Goal: Information Seeking & Learning: Check status

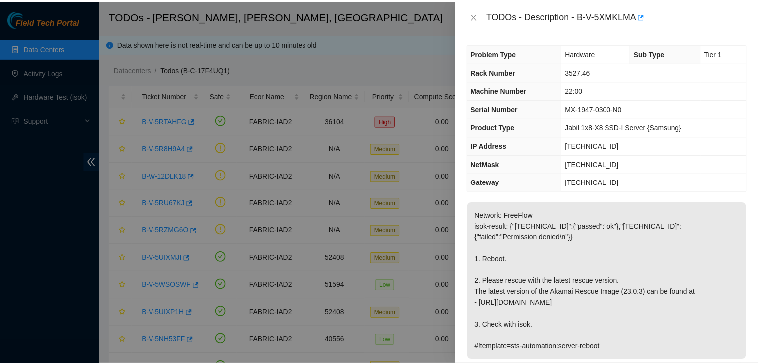
scroll to position [183, 0]
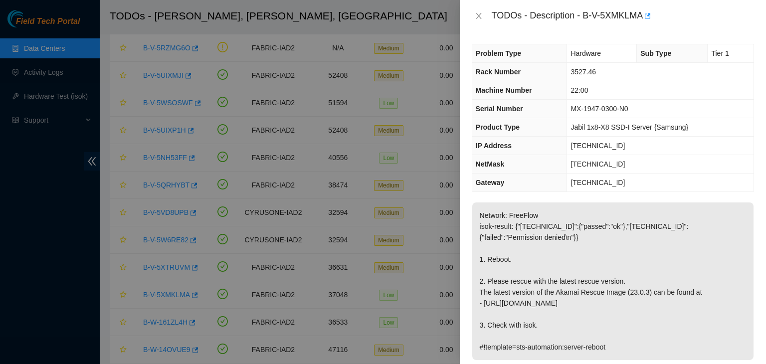
click at [482, 10] on div "TODOs - Description - B-V-5XMKLMA" at bounding box center [613, 16] width 282 height 16
click at [477, 15] on icon "close" at bounding box center [479, 16] width 8 height 8
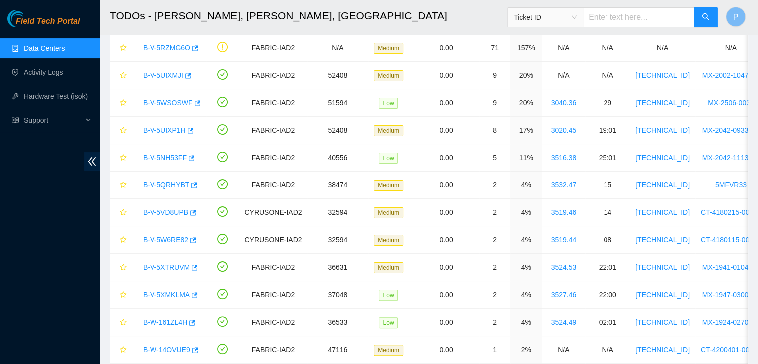
click at [42, 44] on link "Data Centers" at bounding box center [44, 48] width 41 height 8
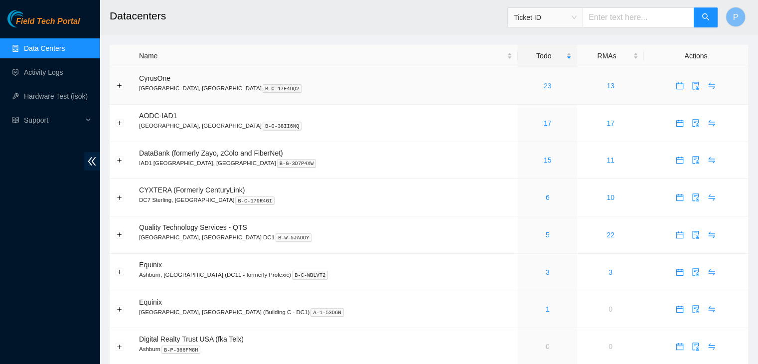
click at [544, 82] on link "23" at bounding box center [548, 86] width 8 height 8
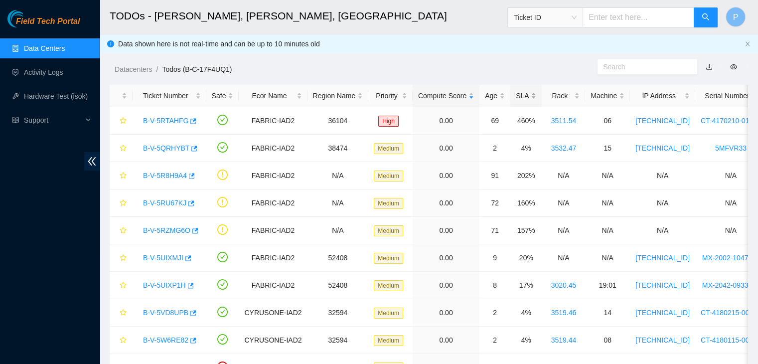
click at [520, 93] on div "SLA" at bounding box center [526, 95] width 20 height 11
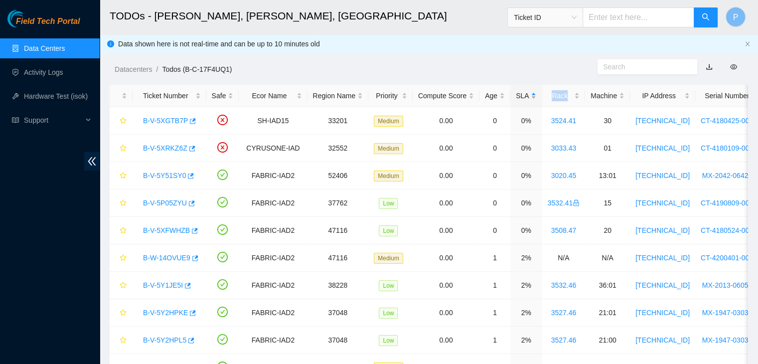
click at [520, 93] on div "SLA" at bounding box center [526, 95] width 20 height 11
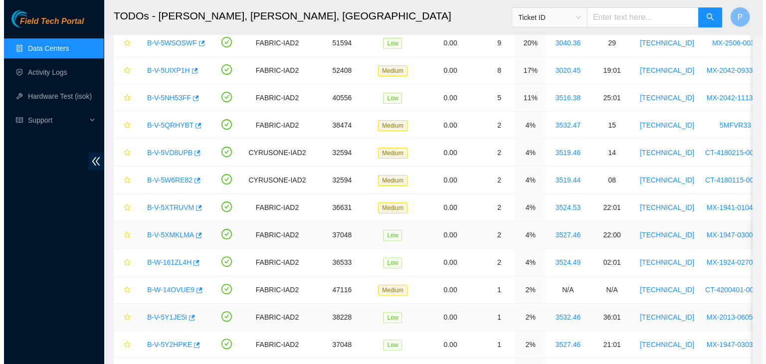
scroll to position [243, 0]
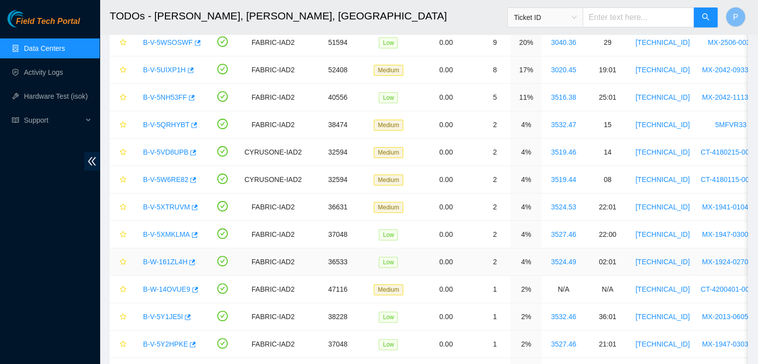
click at [175, 262] on link "B-W-161ZL4H" at bounding box center [165, 262] width 44 height 8
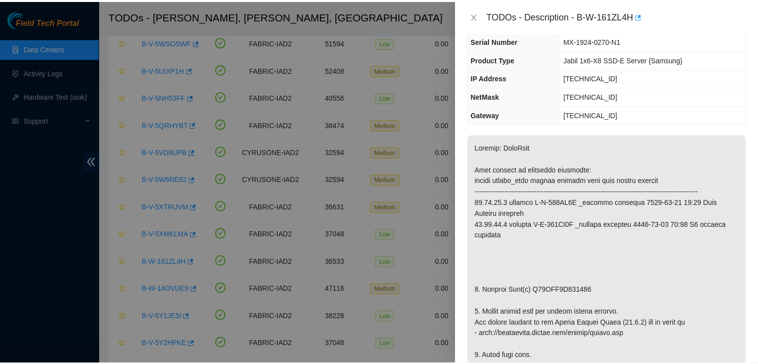
scroll to position [68, 0]
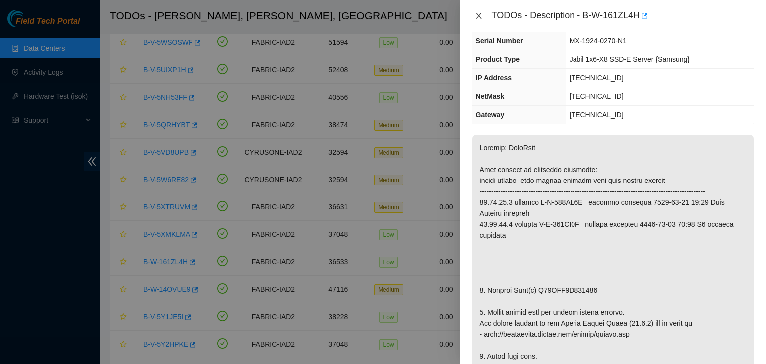
click at [475, 19] on icon "close" at bounding box center [479, 16] width 8 height 8
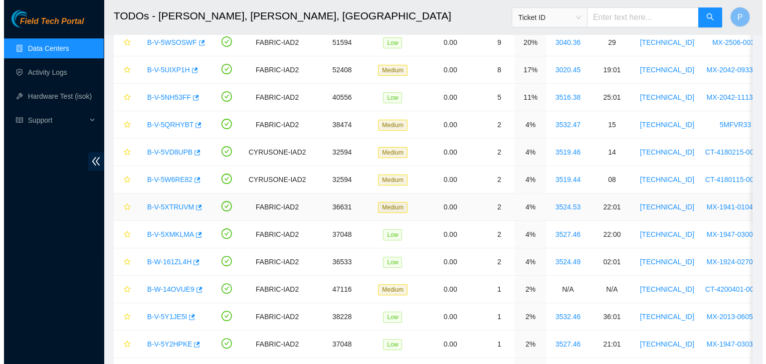
scroll to position [101, 0]
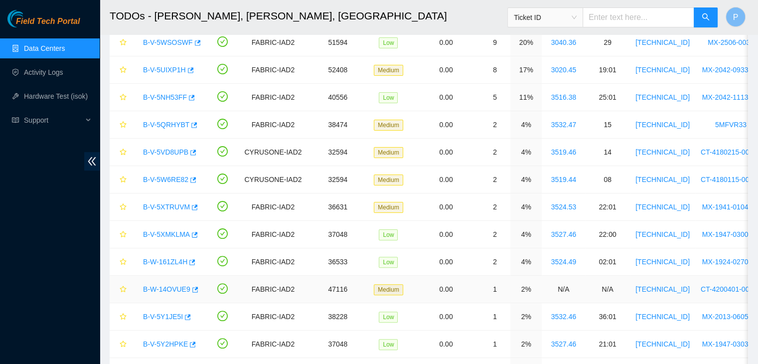
click at [163, 291] on link "B-W-14OVUE9" at bounding box center [166, 289] width 47 height 8
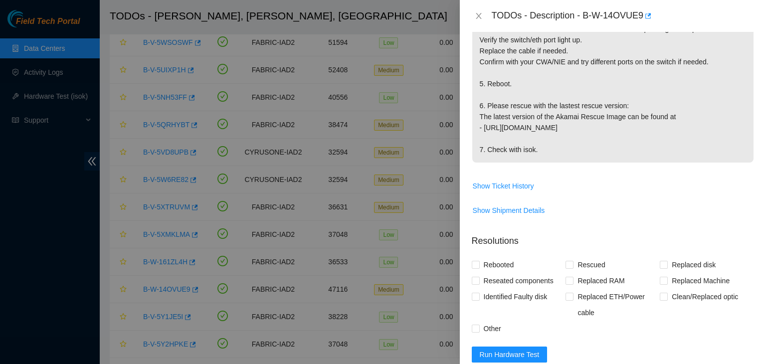
scroll to position [295, 0]
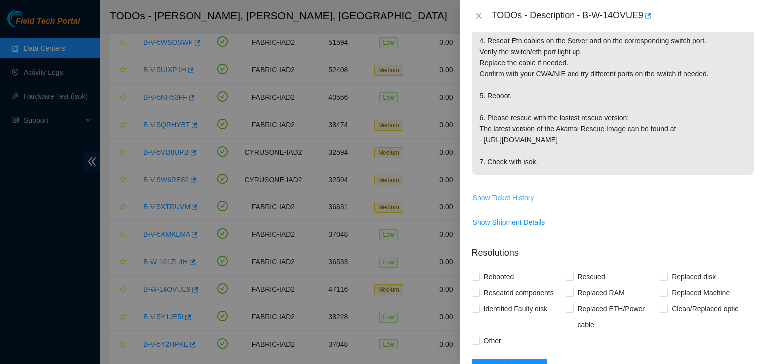
click at [506, 192] on span "Show Ticket History" at bounding box center [503, 197] width 61 height 11
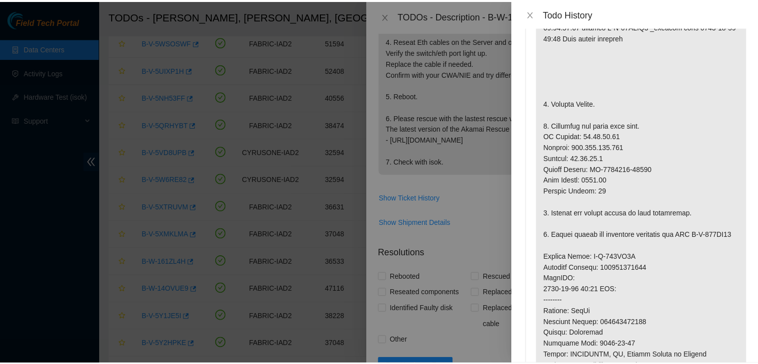
scroll to position [745, 0]
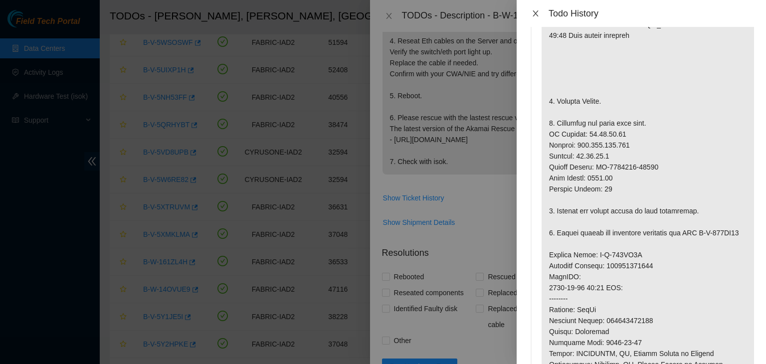
click at [532, 12] on icon "close" at bounding box center [536, 13] width 8 height 8
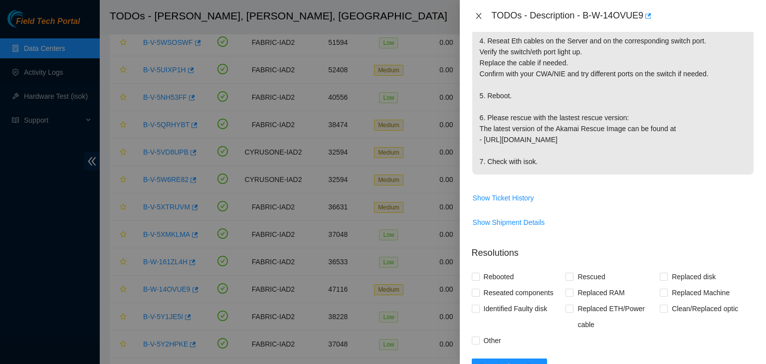
click at [478, 17] on icon "close" at bounding box center [479, 16] width 8 height 8
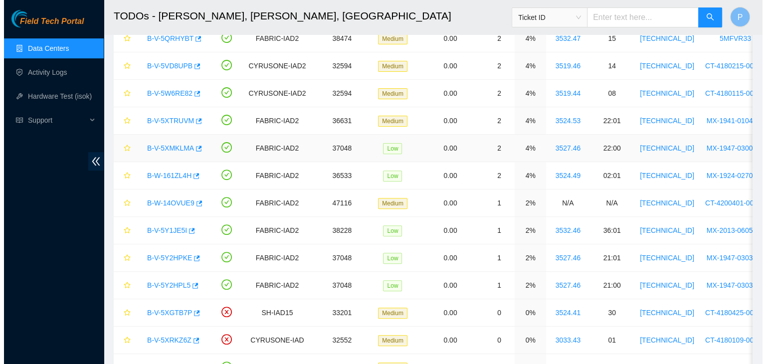
scroll to position [337, 0]
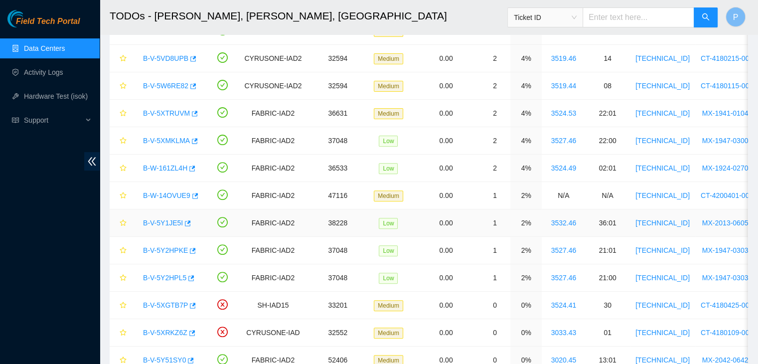
click at [161, 222] on link "B-V-5Y1JE5I" at bounding box center [163, 223] width 40 height 8
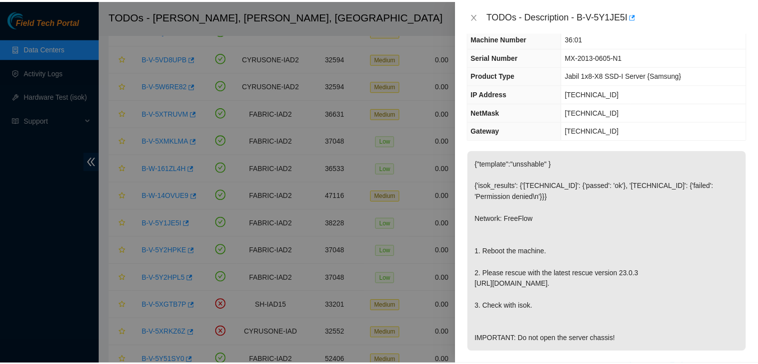
scroll to position [0, 0]
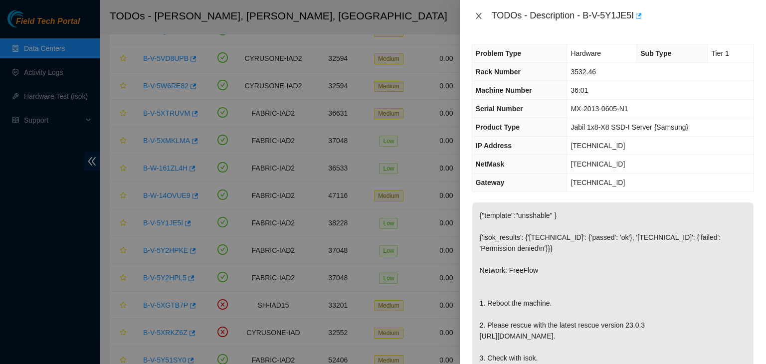
click at [480, 14] on icon "close" at bounding box center [478, 16] width 5 height 6
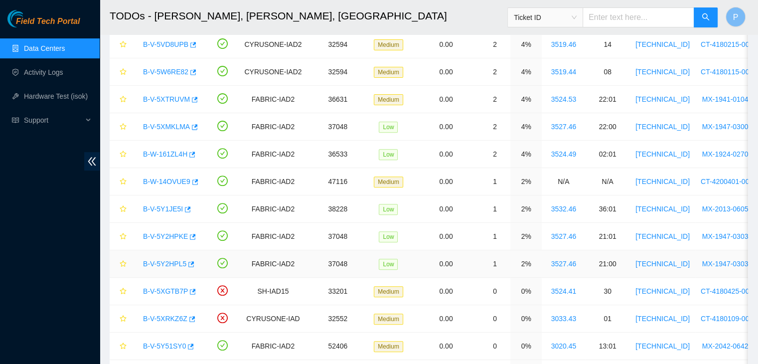
scroll to position [352, 0]
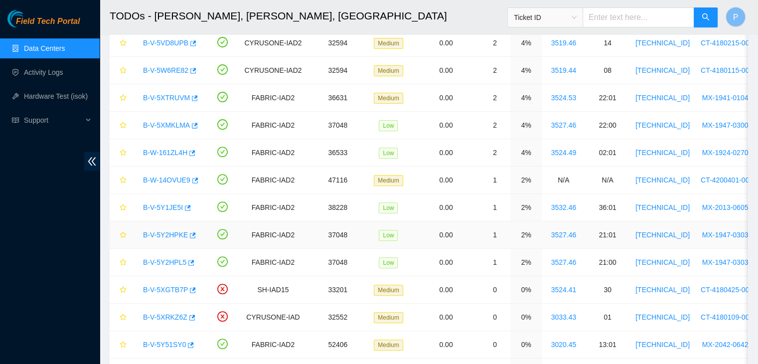
click at [162, 231] on link "B-V-5Y2HPKE" at bounding box center [165, 235] width 45 height 8
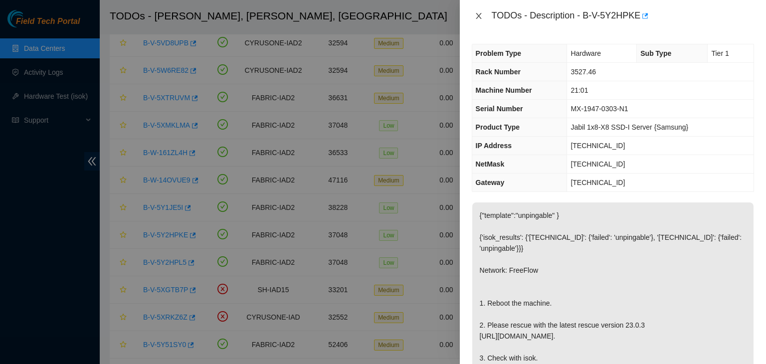
click at [476, 18] on icon "close" at bounding box center [479, 16] width 8 height 8
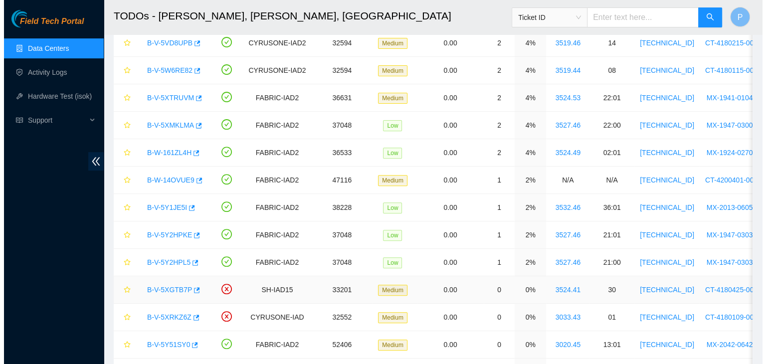
scroll to position [437, 0]
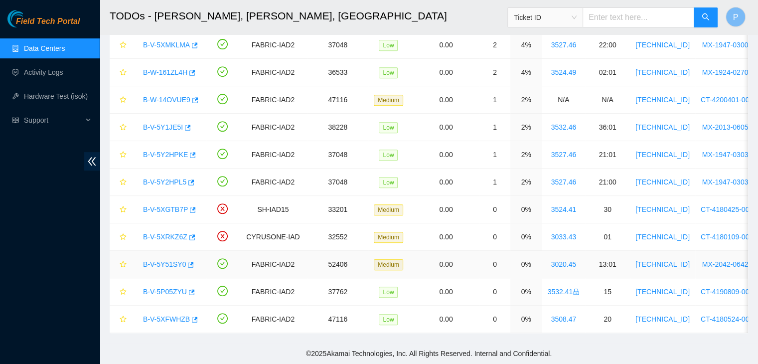
click at [167, 260] on link "B-V-5Y51SY0" at bounding box center [164, 264] width 43 height 8
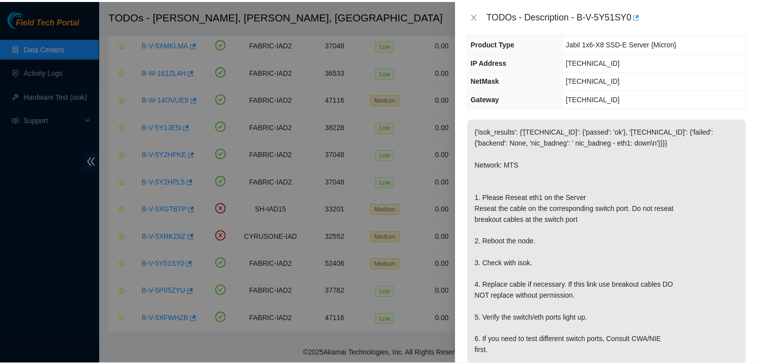
scroll to position [0, 0]
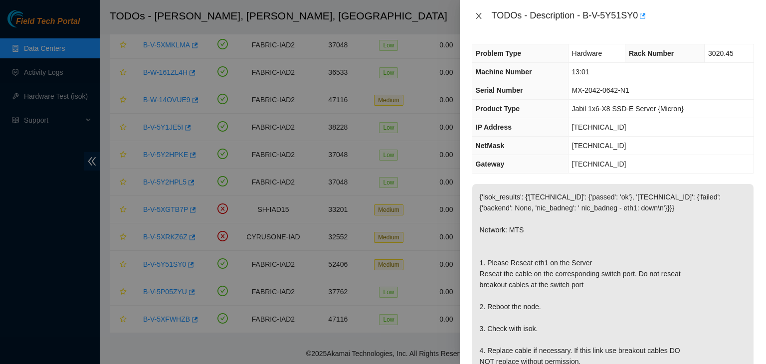
click at [479, 15] on icon "close" at bounding box center [478, 16] width 5 height 6
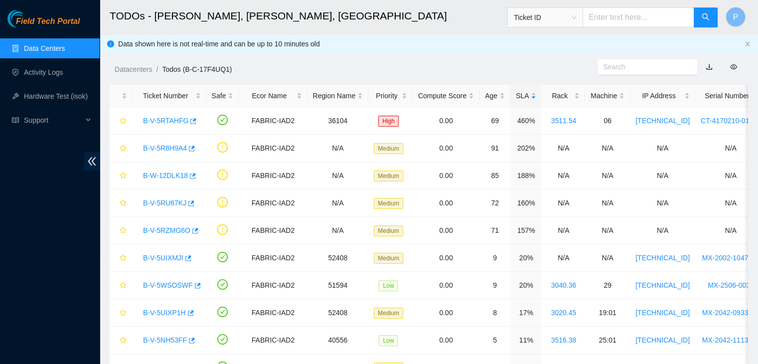
click at [71, 288] on div "Field Tech Portal Data Centers Activity Logs Hardware Test (isok) Support" at bounding box center [50, 187] width 100 height 354
click at [344, 35] on div "Datacenters / Todos (B-C-17F4UQ1) /" at bounding box center [347, 47] width 494 height 56
click at [168, 122] on link "B-V-5RTAHFG" at bounding box center [165, 121] width 45 height 8
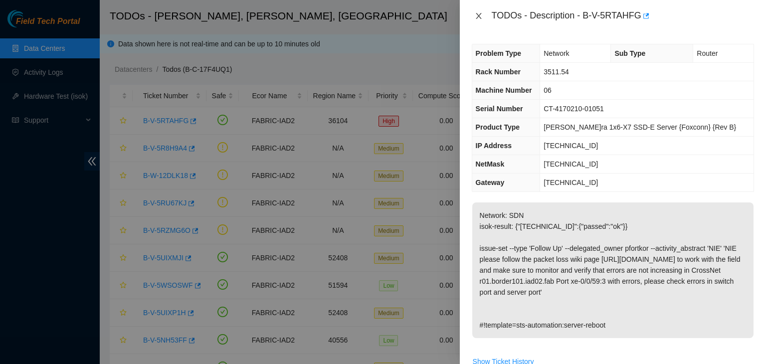
click at [479, 14] on icon "close" at bounding box center [479, 16] width 8 height 8
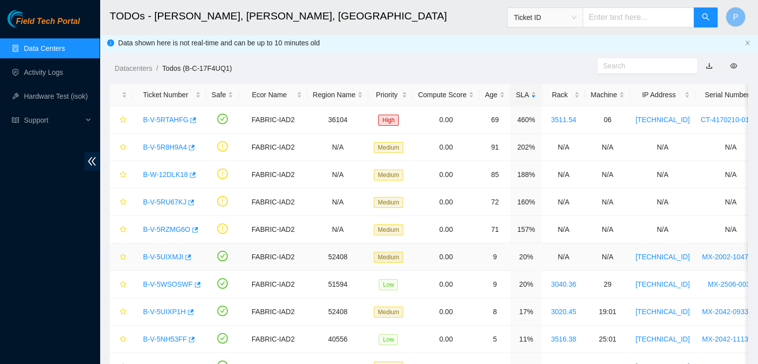
scroll to position [0, 0]
click at [154, 145] on link "B-V-5R8H9A4" at bounding box center [165, 148] width 44 height 8
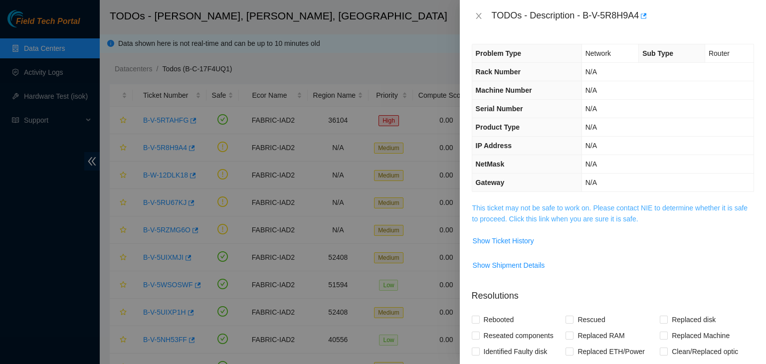
click at [560, 214] on link "This ticket may not be safe to work on. Please contact NIE to determine whether…" at bounding box center [609, 213] width 275 height 19
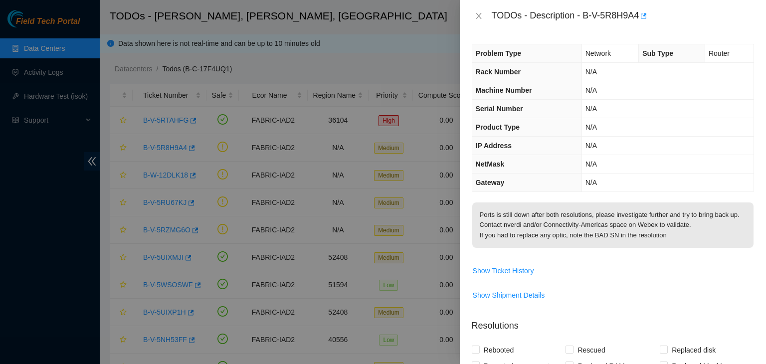
click at [484, 10] on div "TODOs - Description - B-V-5R8H9A4" at bounding box center [613, 16] width 282 height 16
click at [479, 13] on icon "close" at bounding box center [479, 16] width 8 height 8
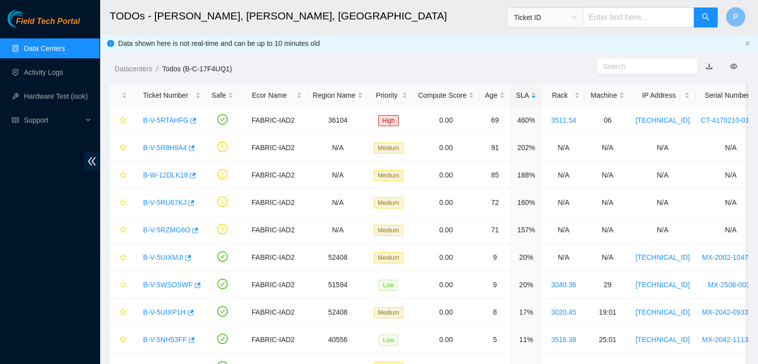
click at [40, 44] on link "Data Centers" at bounding box center [44, 48] width 41 height 8
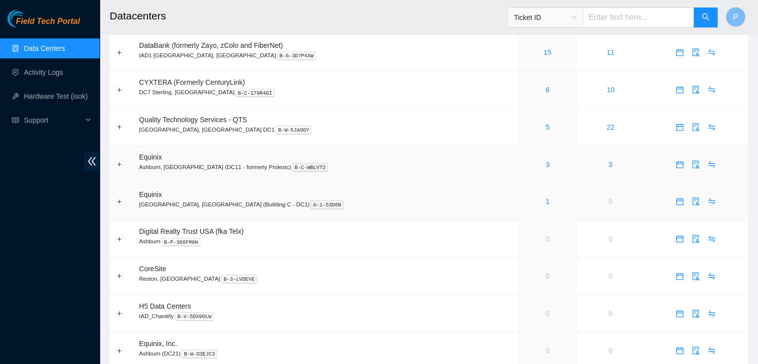
scroll to position [146, 0]
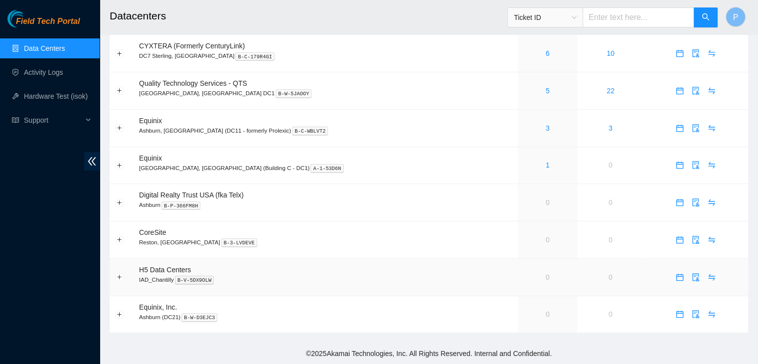
click at [546, 278] on link "0" at bounding box center [548, 277] width 4 height 8
click at [54, 50] on link "Data Centers" at bounding box center [44, 48] width 41 height 8
click at [54, 76] on link "Activity Logs" at bounding box center [43, 72] width 39 height 8
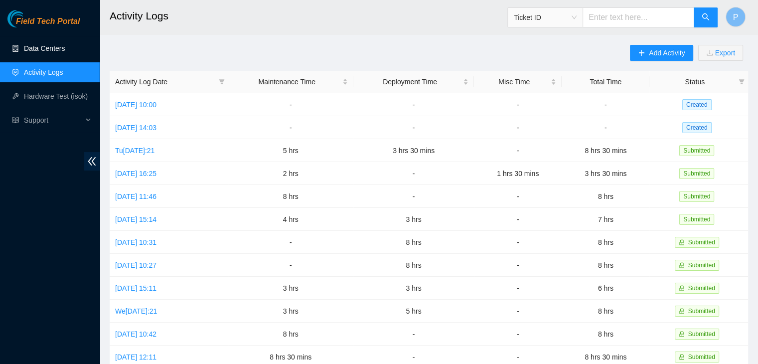
click at [50, 47] on link "Data Centers" at bounding box center [44, 48] width 41 height 8
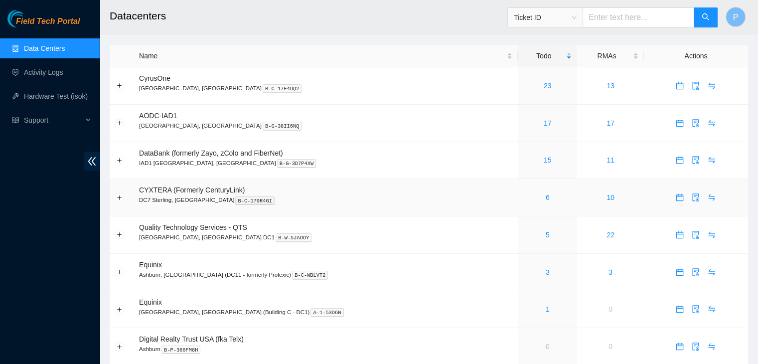
click at [524, 199] on div "6" at bounding box center [548, 197] width 48 height 11
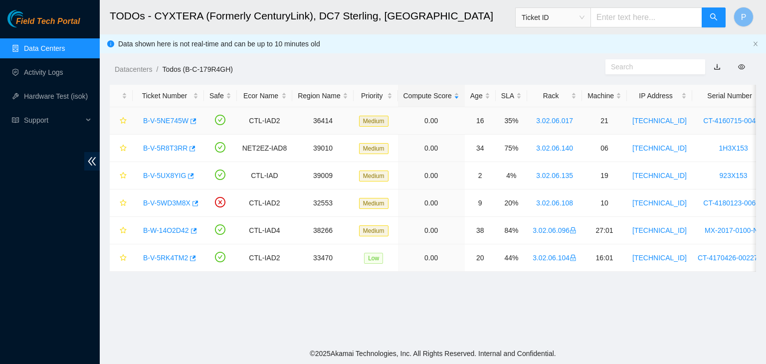
click at [166, 118] on link "B-V-5NE745W" at bounding box center [165, 121] width 45 height 8
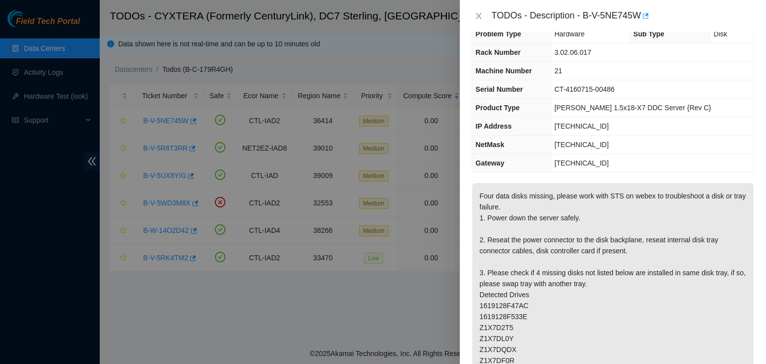
scroll to position [20, 0]
click at [475, 16] on icon "close" at bounding box center [479, 16] width 8 height 8
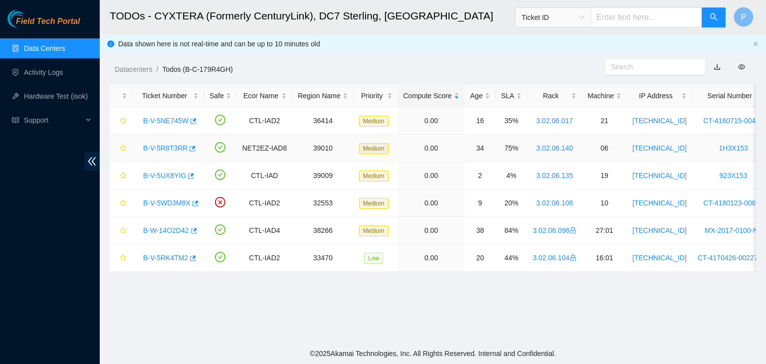
click at [159, 150] on link "B-V-5R8T3RR" at bounding box center [165, 148] width 44 height 8
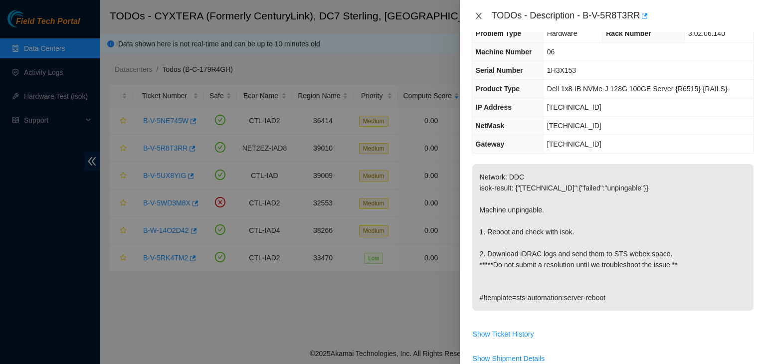
click at [483, 14] on button "Close" at bounding box center [479, 15] width 14 height 9
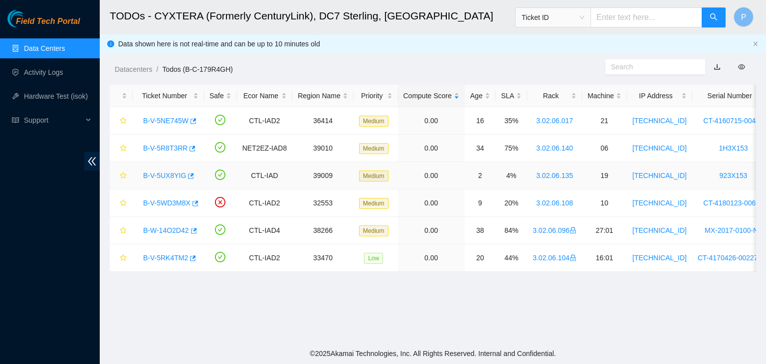
click at [167, 177] on link "B-V-5UX8YIG" at bounding box center [164, 176] width 43 height 8
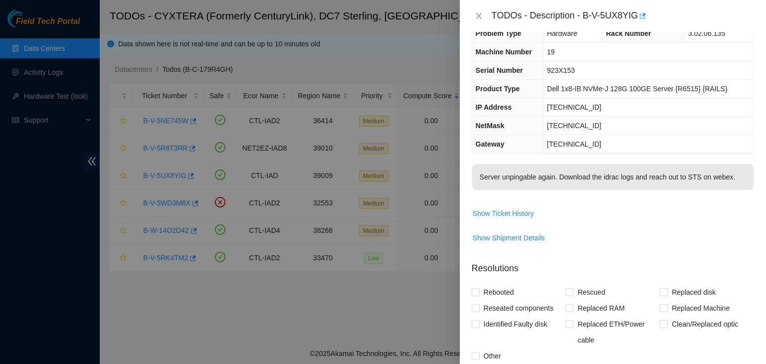
scroll to position [0, 0]
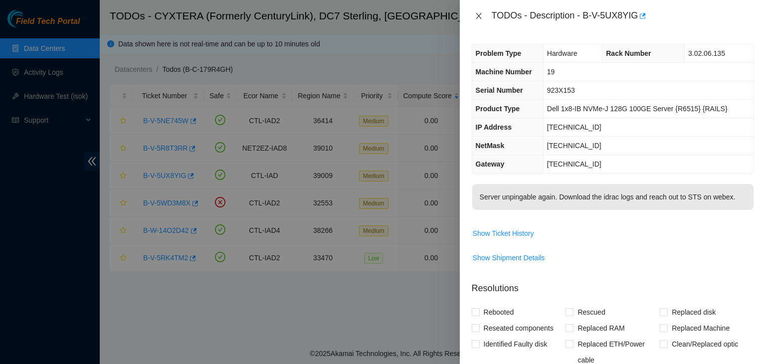
click at [477, 15] on icon "close" at bounding box center [479, 16] width 8 height 8
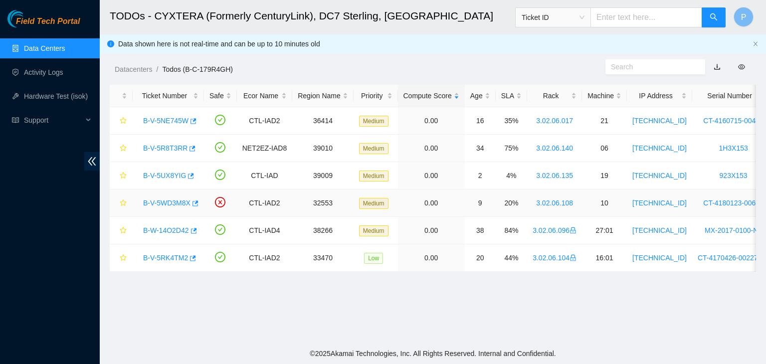
click at [167, 202] on link "B-V-5WD3M8X" at bounding box center [166, 203] width 47 height 8
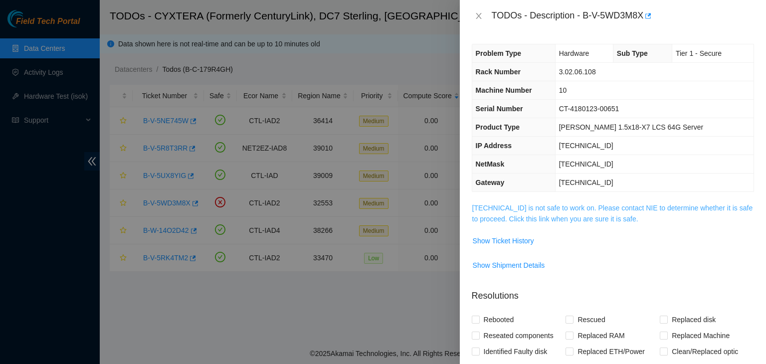
drag, startPoint x: 530, startPoint y: 226, endPoint x: 533, endPoint y: 221, distance: 5.6
click at [533, 221] on td "[TECHNICAL_ID] is not safe to work on. Please contact NIE to determine whether …" at bounding box center [613, 217] width 282 height 30
click at [533, 221] on link "[TECHNICAL_ID] is not safe to work on. Please contact NIE to determine whether …" at bounding box center [612, 213] width 281 height 19
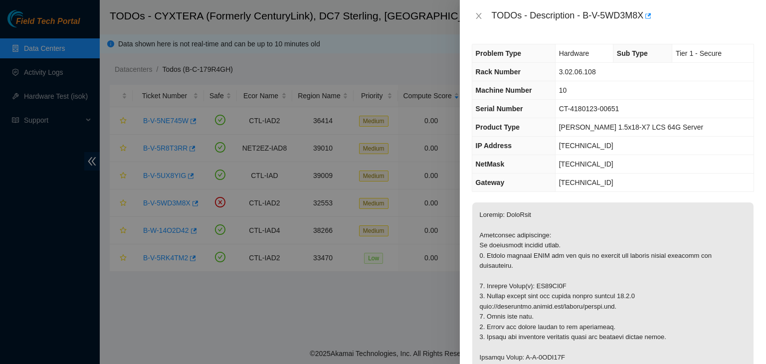
click at [482, 17] on icon "close" at bounding box center [479, 16] width 8 height 8
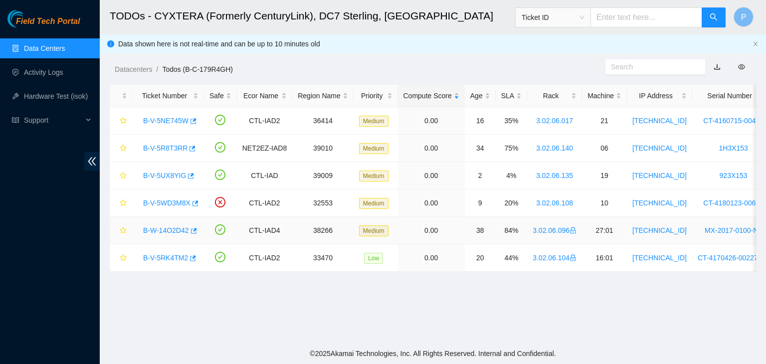
click at [170, 234] on link "B-W-14O2D42" at bounding box center [166, 230] width 46 height 8
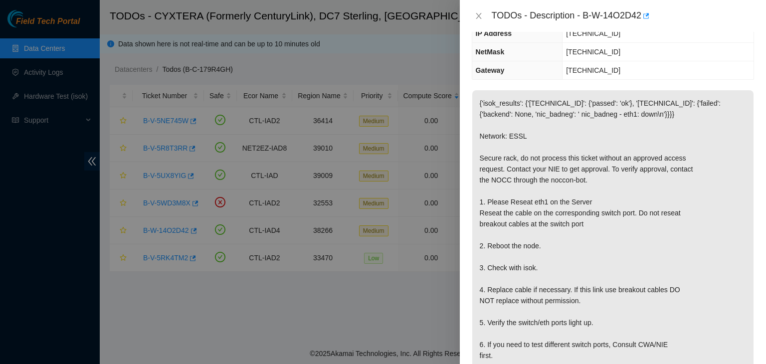
scroll to position [95, 0]
click at [476, 14] on icon "close" at bounding box center [479, 16] width 8 height 8
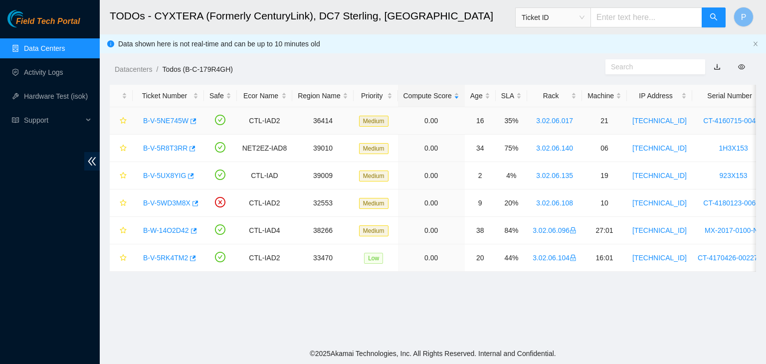
scroll to position [128, 0]
click at [162, 257] on link "B-V-5RK4TM2" at bounding box center [165, 258] width 45 height 8
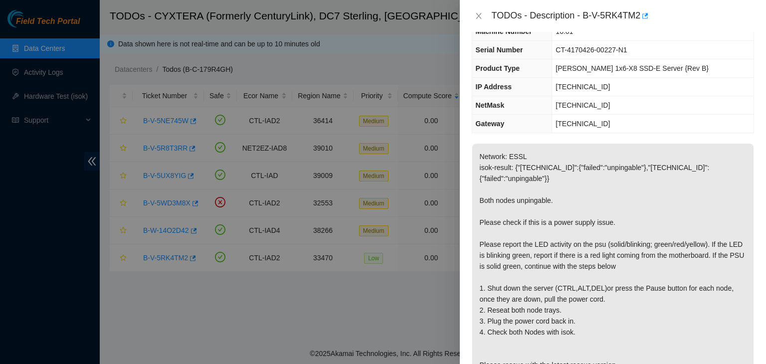
scroll to position [56, 0]
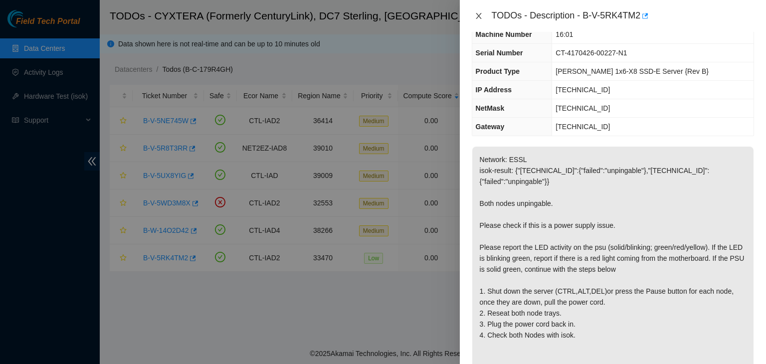
click at [483, 18] on button "Close" at bounding box center [479, 15] width 14 height 9
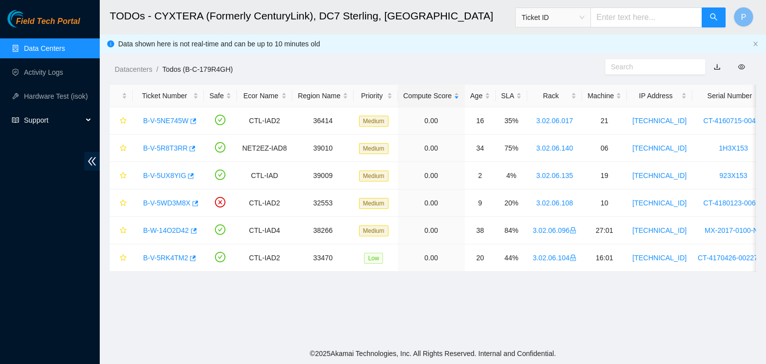
scroll to position [78, 0]
click at [36, 76] on link "Activity Logs" at bounding box center [43, 72] width 39 height 8
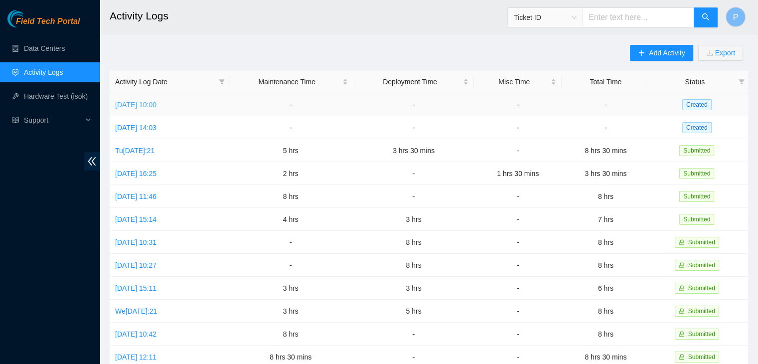
click at [154, 105] on link "[DATE] 10:00" at bounding box center [135, 105] width 41 height 8
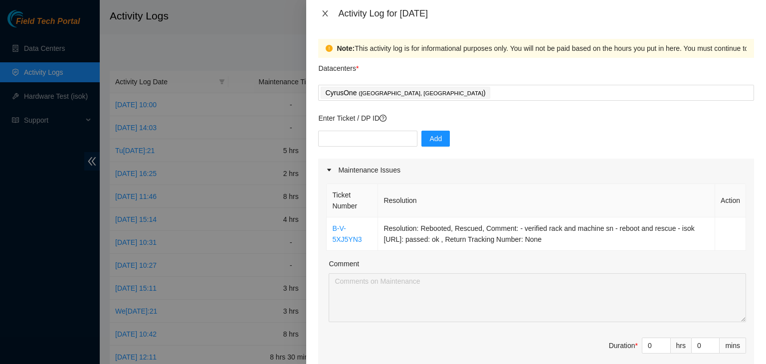
click at [325, 14] on icon "close" at bounding box center [325, 13] width 5 height 6
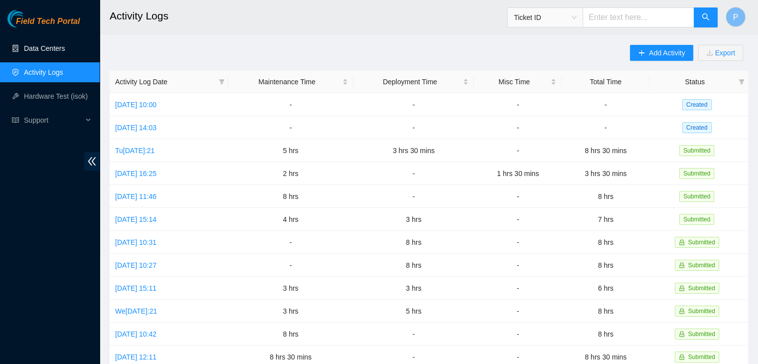
click at [59, 44] on link "Data Centers" at bounding box center [44, 48] width 41 height 8
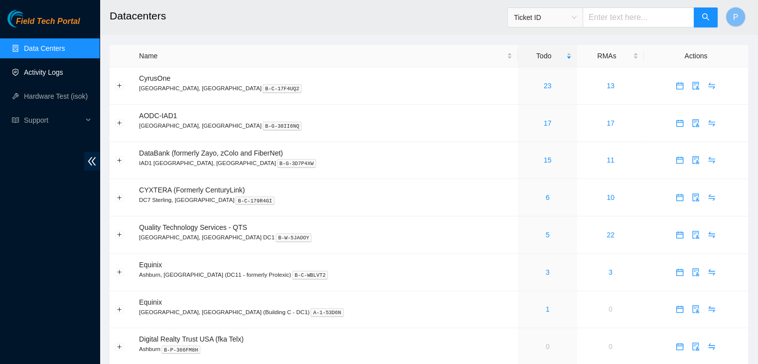
click at [43, 69] on link "Activity Logs" at bounding box center [43, 72] width 39 height 8
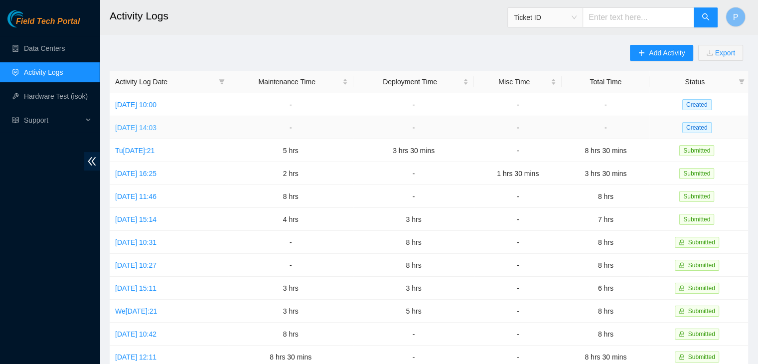
click at [140, 131] on link "[DATE] 14:03" at bounding box center [135, 128] width 41 height 8
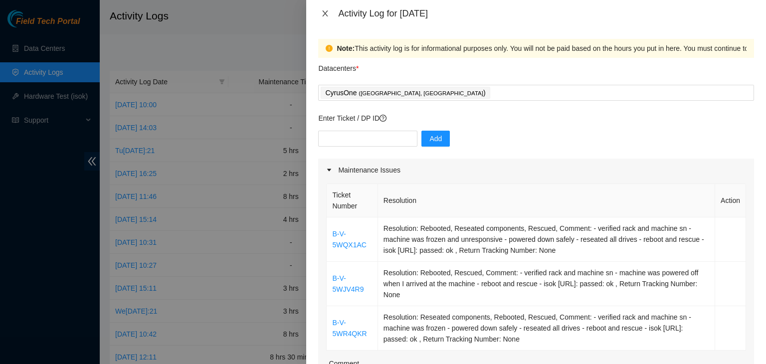
click at [325, 14] on icon "close" at bounding box center [325, 13] width 5 height 6
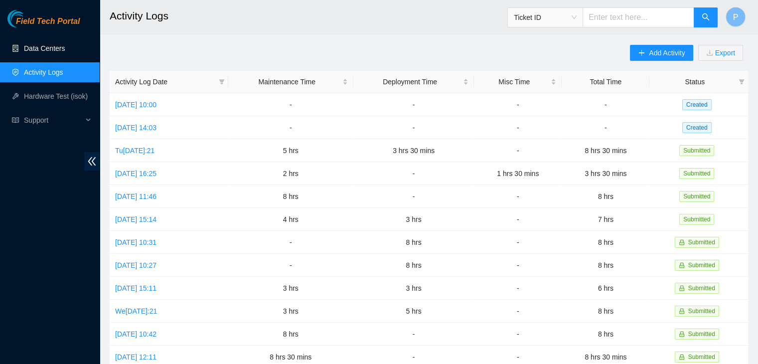
click at [65, 47] on link "Data Centers" at bounding box center [44, 48] width 41 height 8
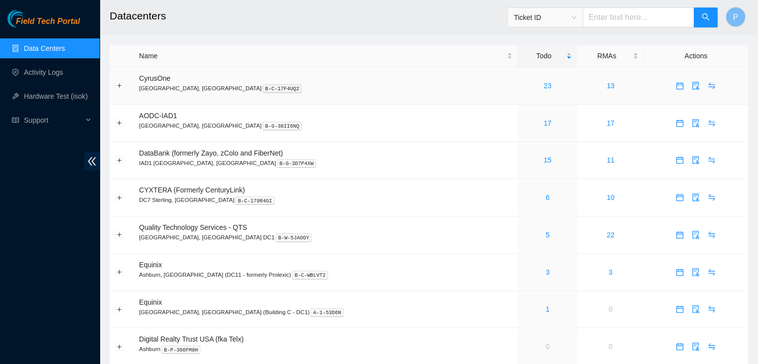
click at [524, 89] on div "23" at bounding box center [548, 85] width 48 height 11
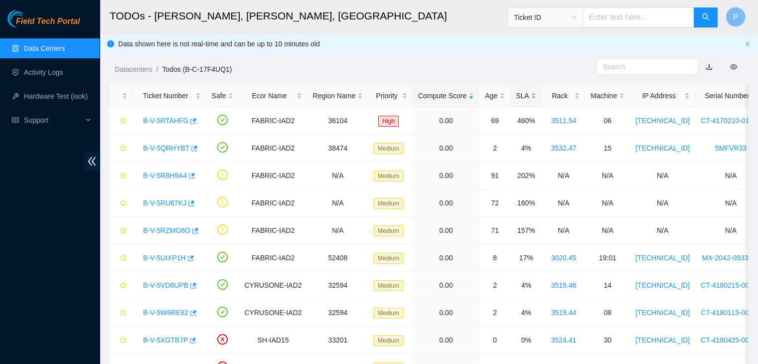
click at [516, 94] on div "SLA" at bounding box center [526, 95] width 20 height 11
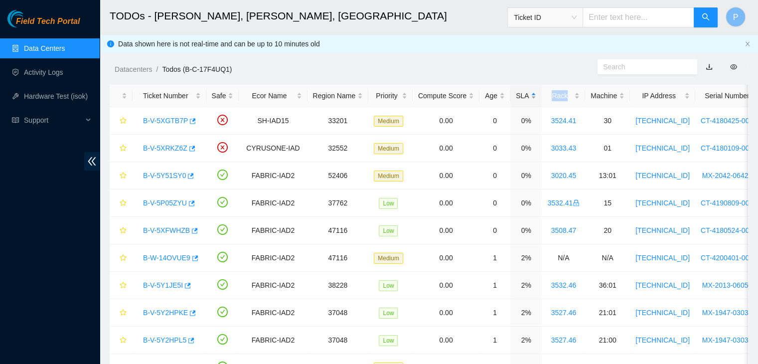
click at [516, 94] on div "SLA" at bounding box center [526, 95] width 20 height 11
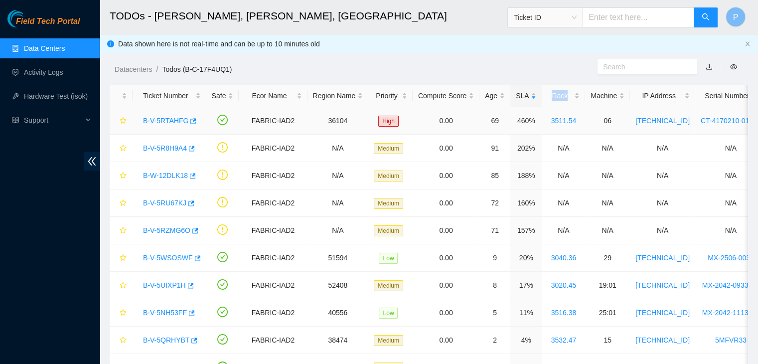
click at [160, 122] on link "B-V-5RTAHFG" at bounding box center [165, 121] width 45 height 8
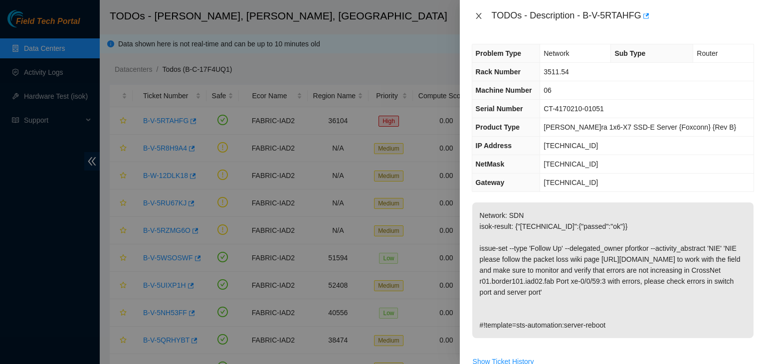
click at [473, 16] on button "Close" at bounding box center [479, 15] width 14 height 9
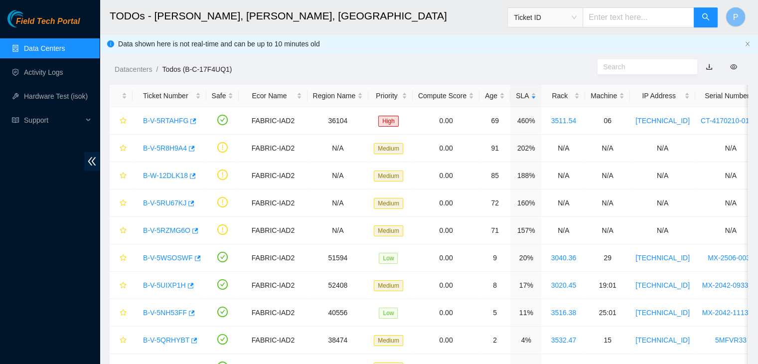
click at [32, 37] on ul "Data Centers Activity Logs Hardware Test (isok) Support" at bounding box center [50, 84] width 100 height 96
click at [36, 48] on link "Data Centers" at bounding box center [44, 48] width 41 height 8
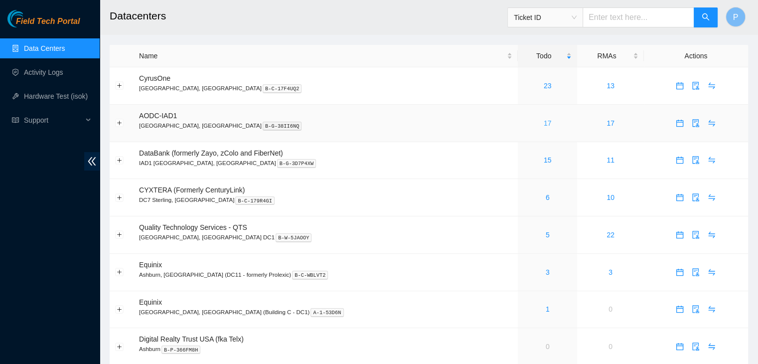
click at [544, 120] on link "17" at bounding box center [548, 123] width 8 height 8
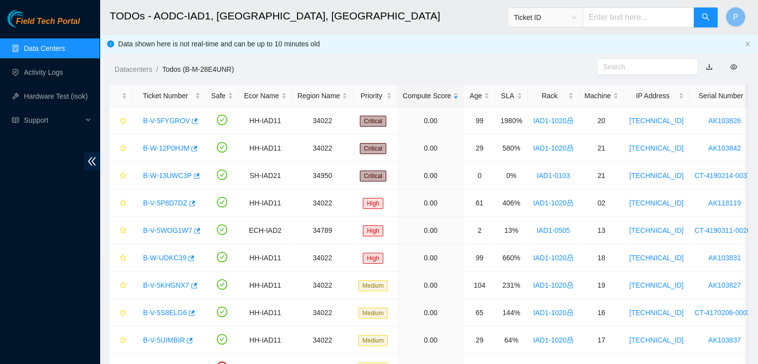
click at [49, 46] on link "Data Centers" at bounding box center [44, 48] width 41 height 8
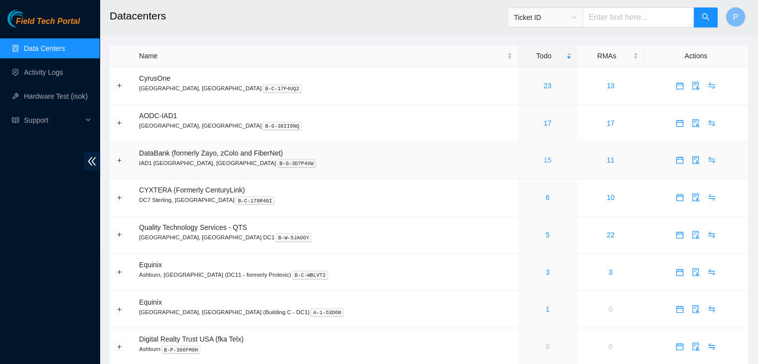
click at [544, 161] on link "15" at bounding box center [548, 160] width 8 height 8
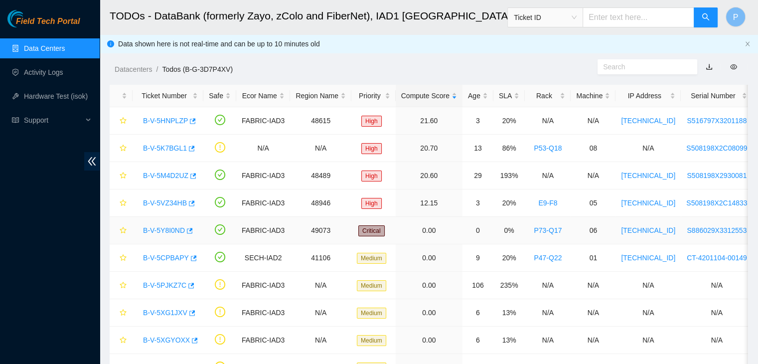
click at [165, 228] on link "B-V-5Y8I0ND" at bounding box center [164, 230] width 42 height 8
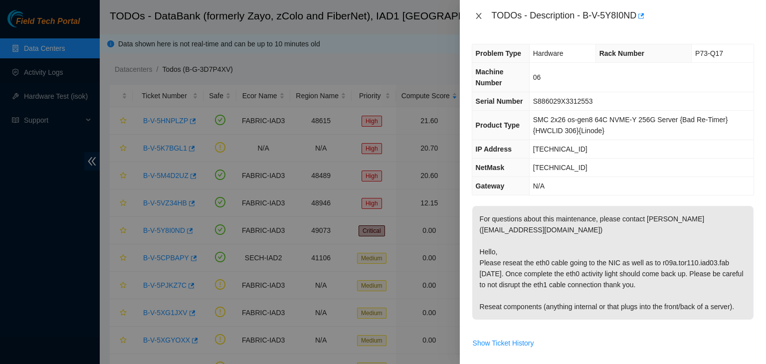
click at [476, 14] on icon "close" at bounding box center [479, 16] width 8 height 8
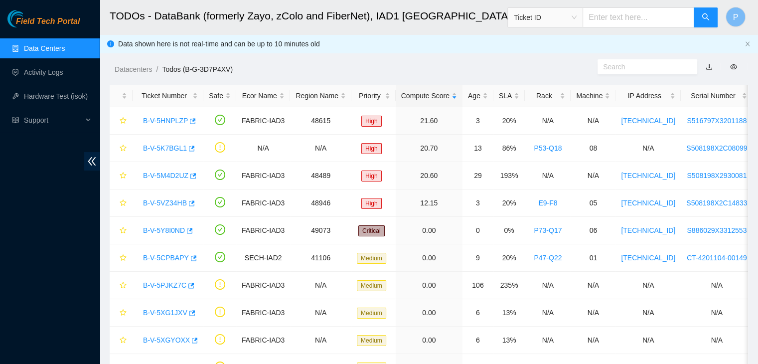
click at [54, 326] on div "Field Tech Portal Data Centers Activity Logs Hardware Test (isok) Support" at bounding box center [50, 187] width 100 height 354
click at [56, 45] on link "Data Centers" at bounding box center [44, 48] width 41 height 8
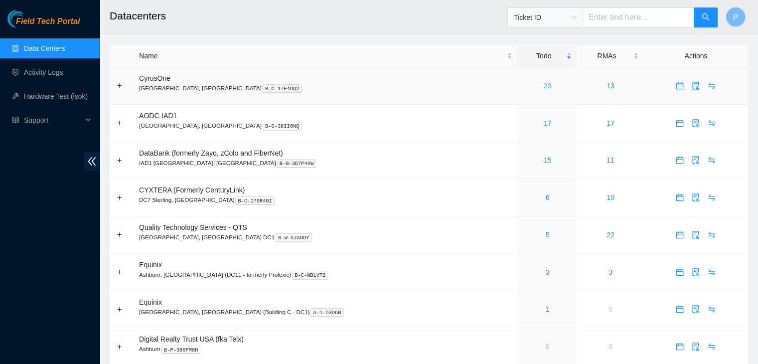
click at [544, 90] on link "23" at bounding box center [548, 86] width 8 height 8
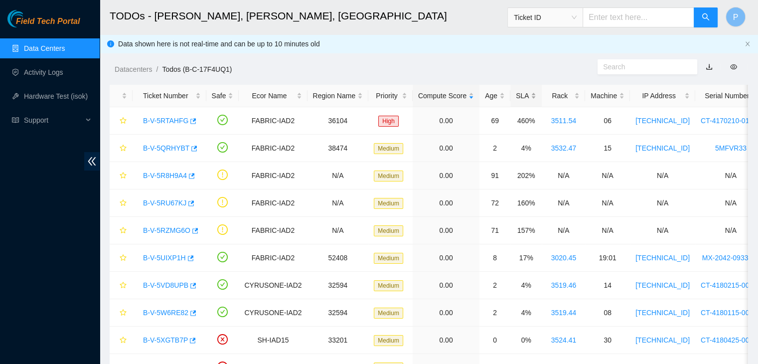
click at [516, 98] on div "SLA" at bounding box center [526, 95] width 20 height 11
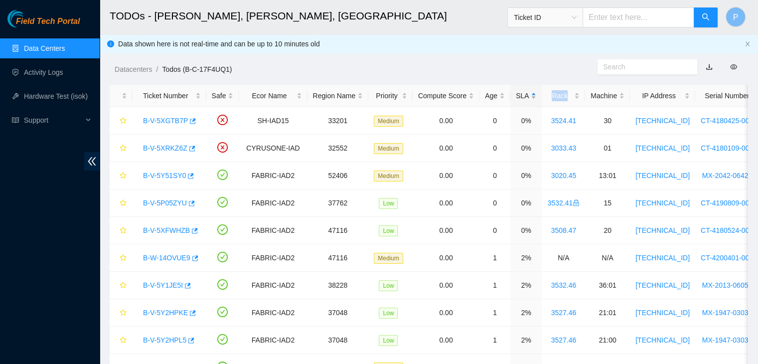
click at [516, 98] on div "SLA" at bounding box center [526, 95] width 20 height 11
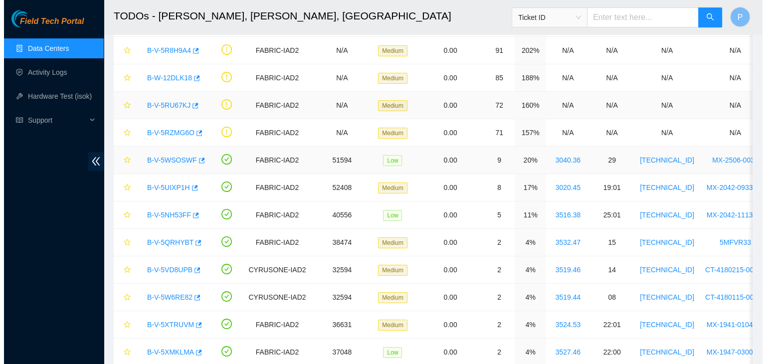
scroll to position [102, 0]
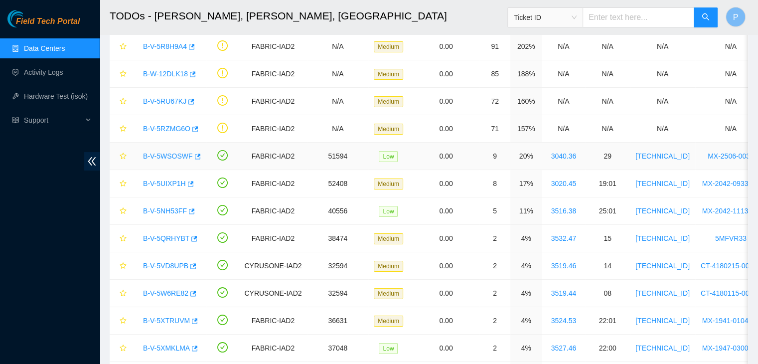
click at [176, 157] on link "B-V-5WSOSWF" at bounding box center [168, 156] width 50 height 8
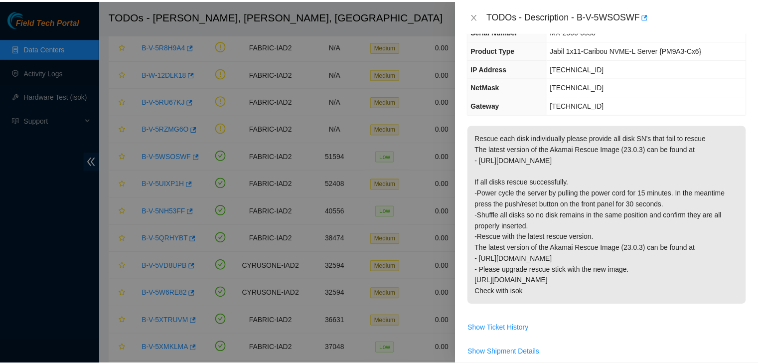
scroll to position [78, 0]
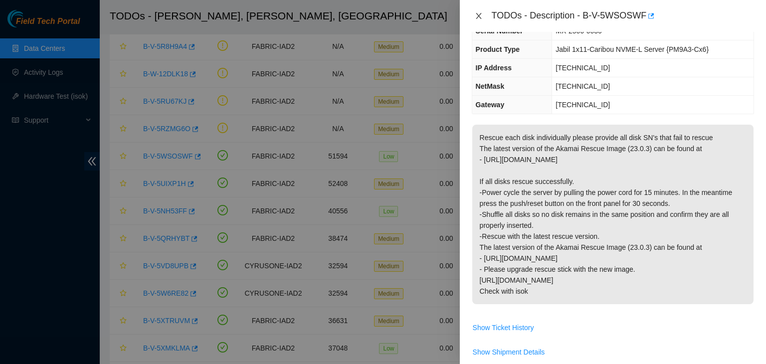
click at [479, 15] on icon "close" at bounding box center [478, 16] width 5 height 6
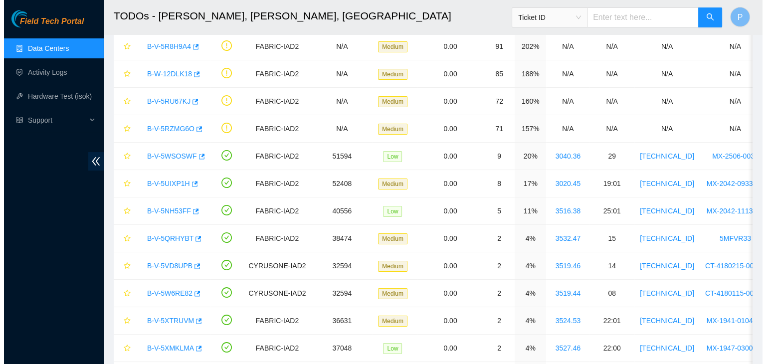
scroll to position [110, 0]
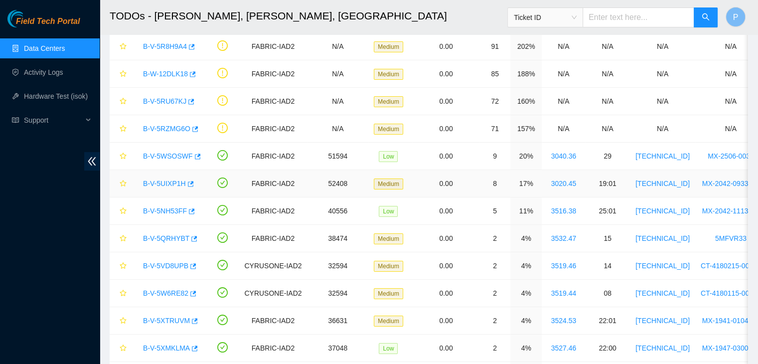
click at [169, 183] on link "B-V-5UIXP1H" at bounding box center [164, 184] width 43 height 8
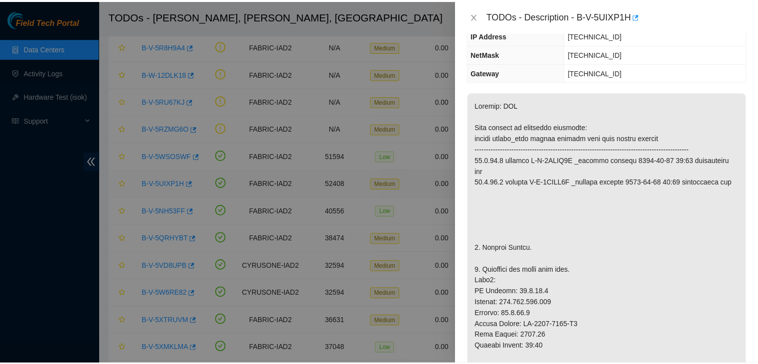
scroll to position [78, 0]
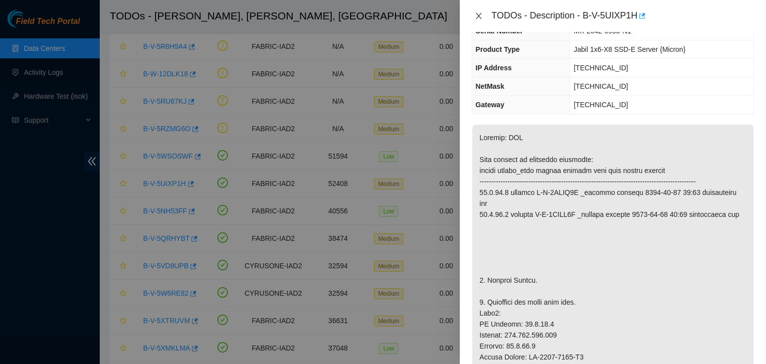
click at [472, 13] on button "Close" at bounding box center [479, 15] width 14 height 9
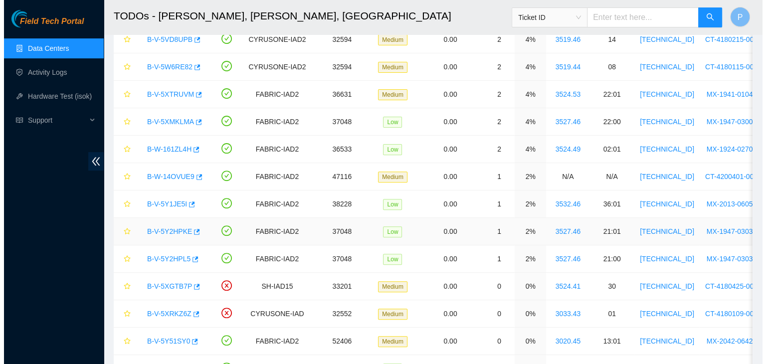
scroll to position [410, 0]
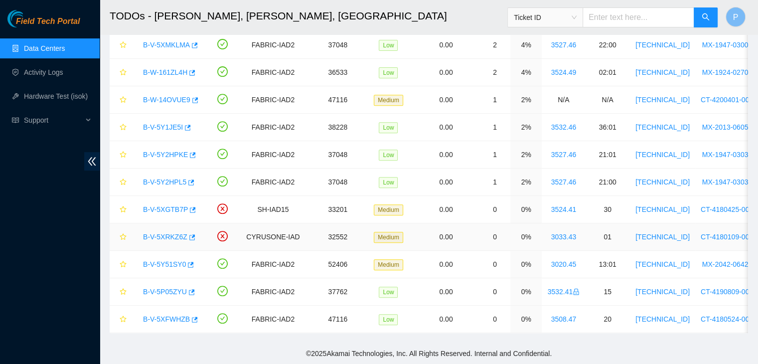
click at [166, 233] on link "B-V-5XRKZ6Z" at bounding box center [165, 237] width 44 height 8
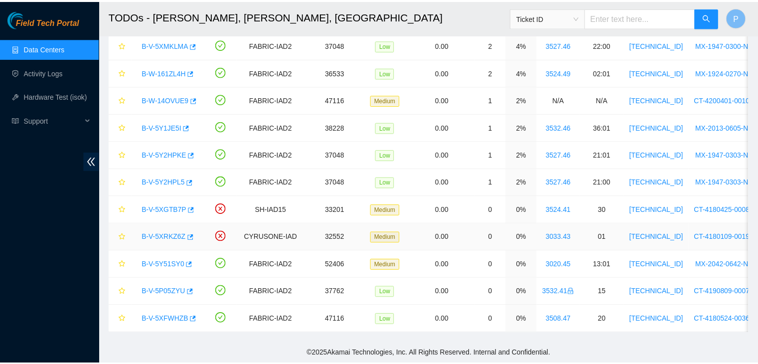
scroll to position [78, 0]
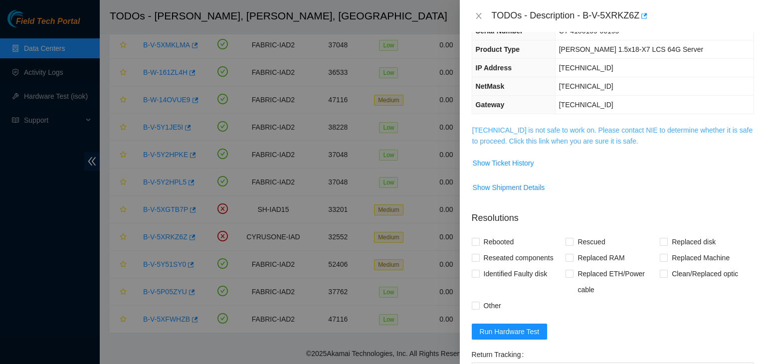
click at [555, 127] on link "[TECHNICAL_ID] is not safe to work on. Please contact NIE to determine whether …" at bounding box center [612, 135] width 281 height 19
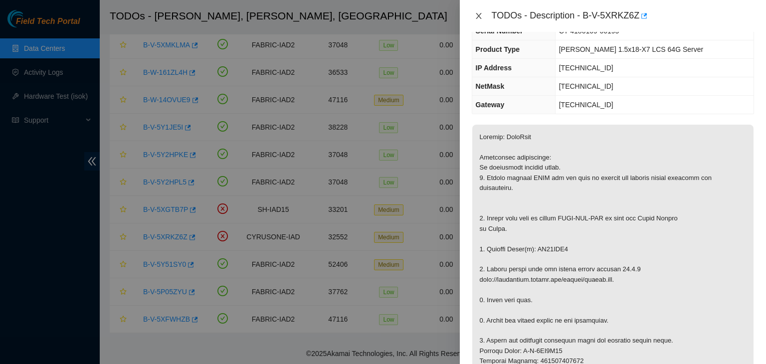
click at [479, 16] on icon "close" at bounding box center [478, 16] width 5 height 6
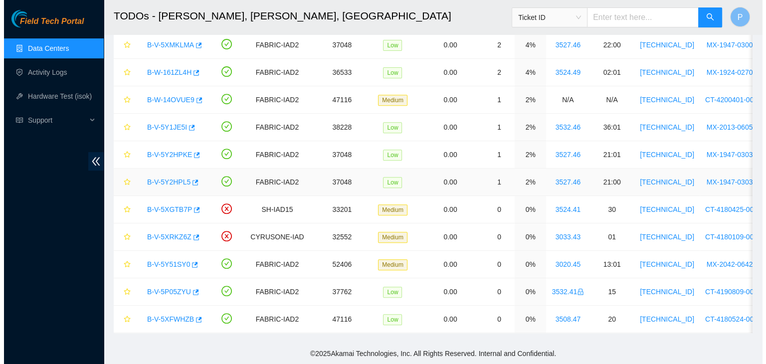
scroll to position [110, 0]
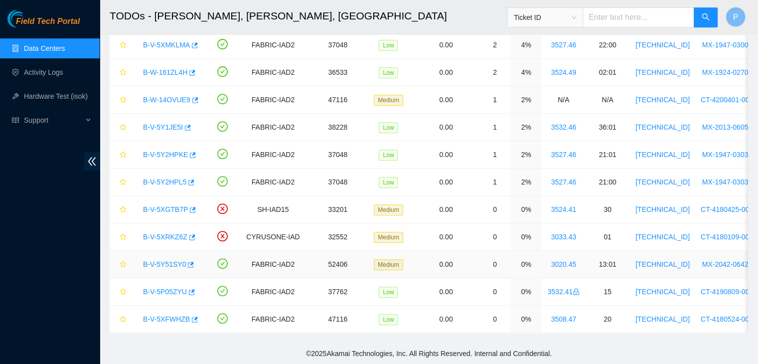
click at [163, 260] on link "B-V-5Y51SY0" at bounding box center [164, 264] width 43 height 8
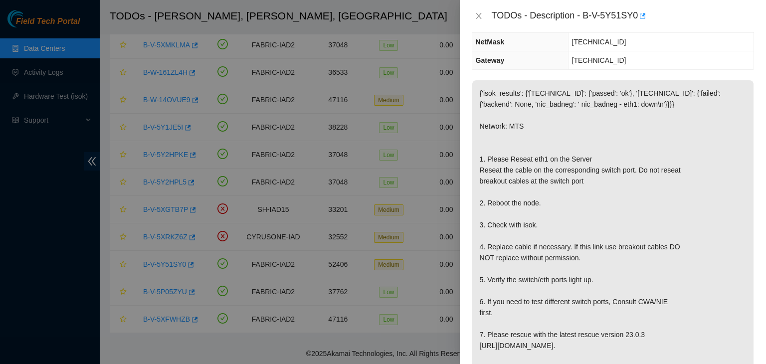
scroll to position [103, 0]
drag, startPoint x: 561, startPoint y: 203, endPoint x: 541, endPoint y: 238, distance: 40.5
click at [541, 238] on p "{'isok_results': {'[TECHNICAL_ID]': {'passed': 'ok'}, '[TECHNICAL_ID]': {'faile…" at bounding box center [612, 236] width 281 height 311
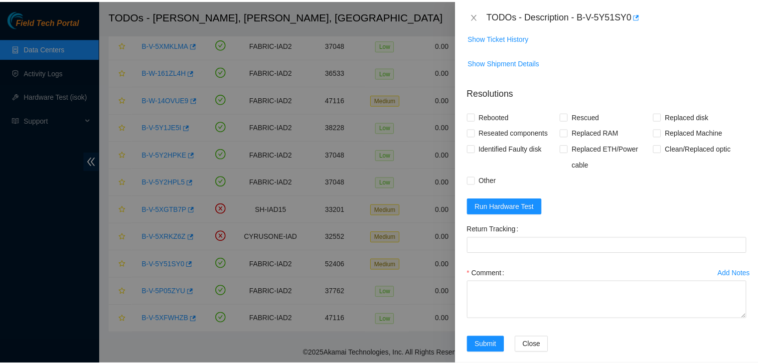
scroll to position [526, 0]
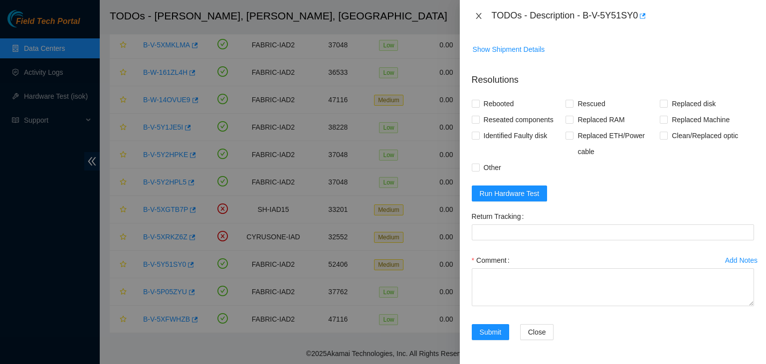
click at [477, 12] on icon "close" at bounding box center [479, 16] width 8 height 8
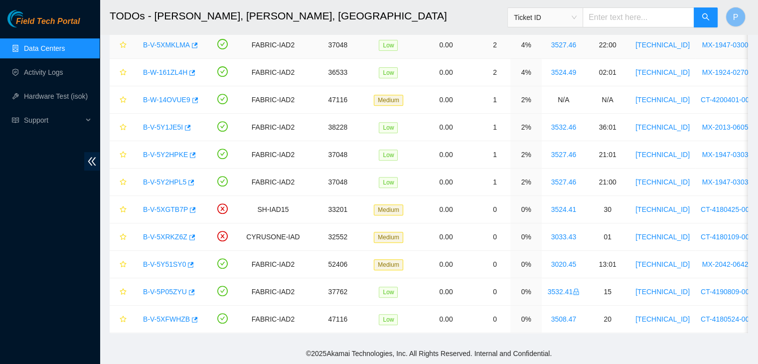
scroll to position [229, 0]
click at [59, 61] on ul "Data Centers Activity Logs Hardware Test (isok) Support" at bounding box center [50, 84] width 100 height 96
click at [57, 52] on link "Data Centers" at bounding box center [44, 48] width 41 height 8
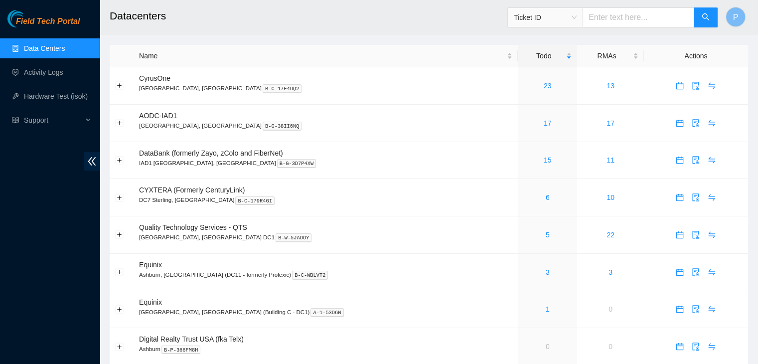
click at [101, 287] on main "Datacenters Ticket ID P Name Todo RMAs Actions CyrusOne Sterling, [GEOGRAPHIC_D…" at bounding box center [429, 243] width 659 height 487
click at [524, 239] on div "5" at bounding box center [548, 234] width 48 height 11
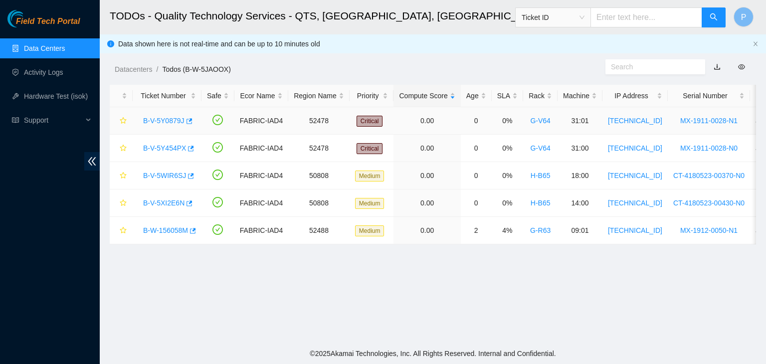
click at [166, 123] on link "B-V-5Y0879J" at bounding box center [163, 121] width 41 height 8
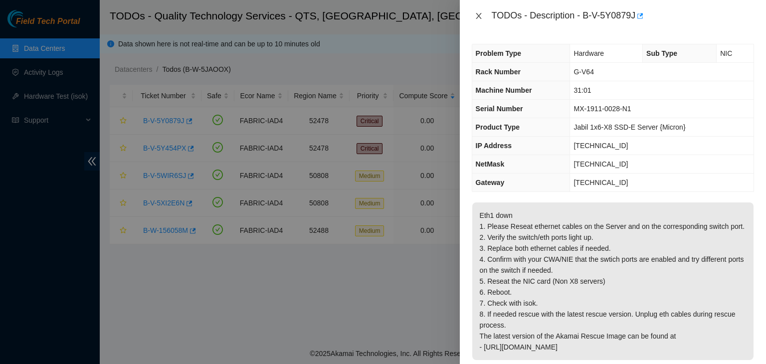
click at [476, 17] on icon "close" at bounding box center [479, 16] width 8 height 8
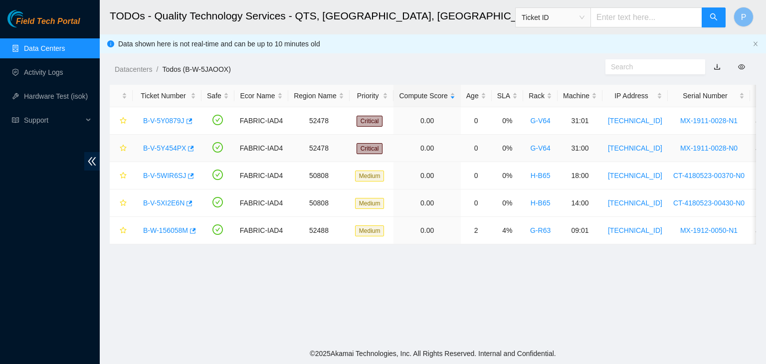
click at [158, 151] on link "B-V-5Y454PX" at bounding box center [164, 148] width 43 height 8
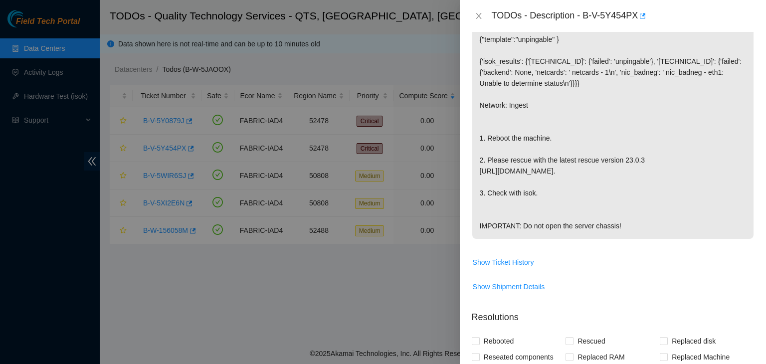
scroll to position [159, 0]
click at [475, 20] on button "Close" at bounding box center [479, 15] width 14 height 9
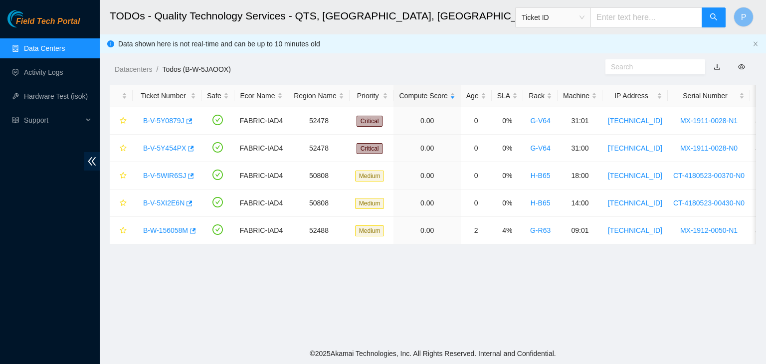
scroll to position [192, 0]
click at [165, 118] on link "B-V-5Y0879J" at bounding box center [163, 121] width 41 height 8
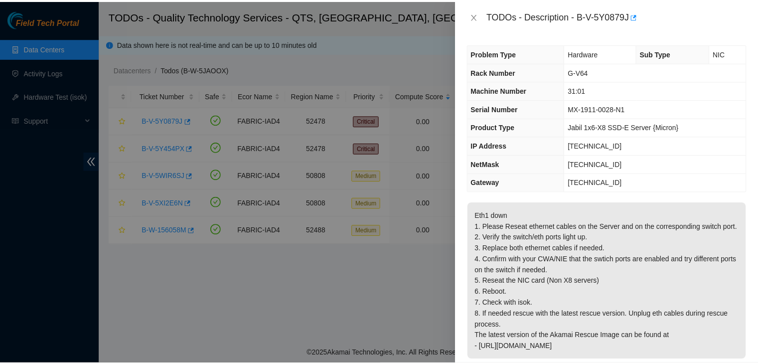
scroll to position [14, 0]
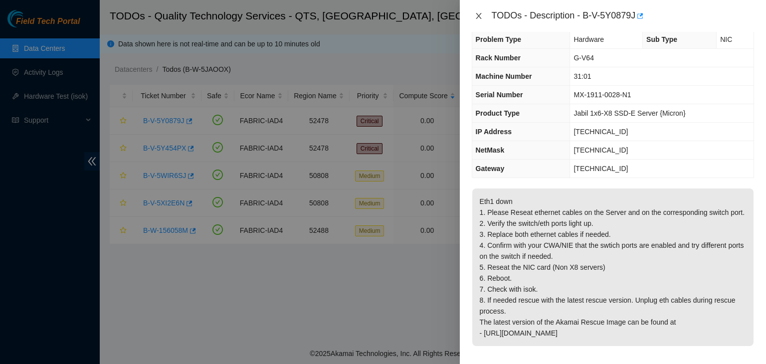
click at [476, 12] on icon "close" at bounding box center [479, 16] width 8 height 8
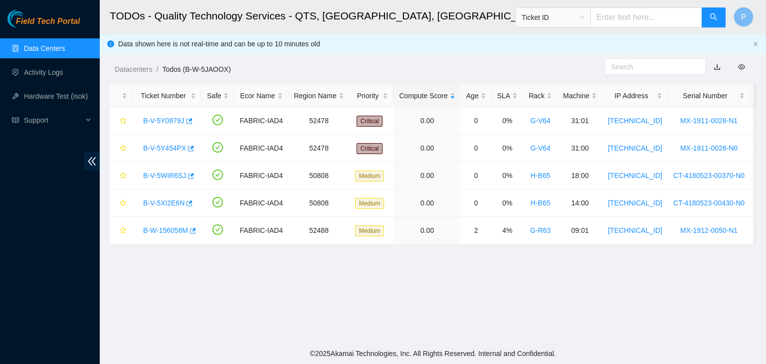
click at [32, 45] on link "Data Centers" at bounding box center [44, 48] width 41 height 8
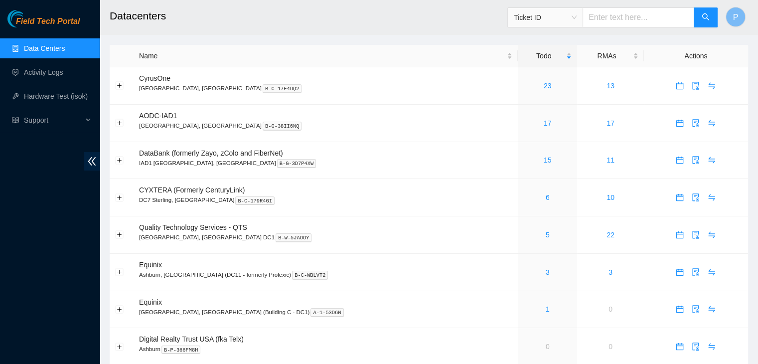
click at [24, 44] on link "Data Centers" at bounding box center [44, 48] width 41 height 8
